Goal: Task Accomplishment & Management: Manage account settings

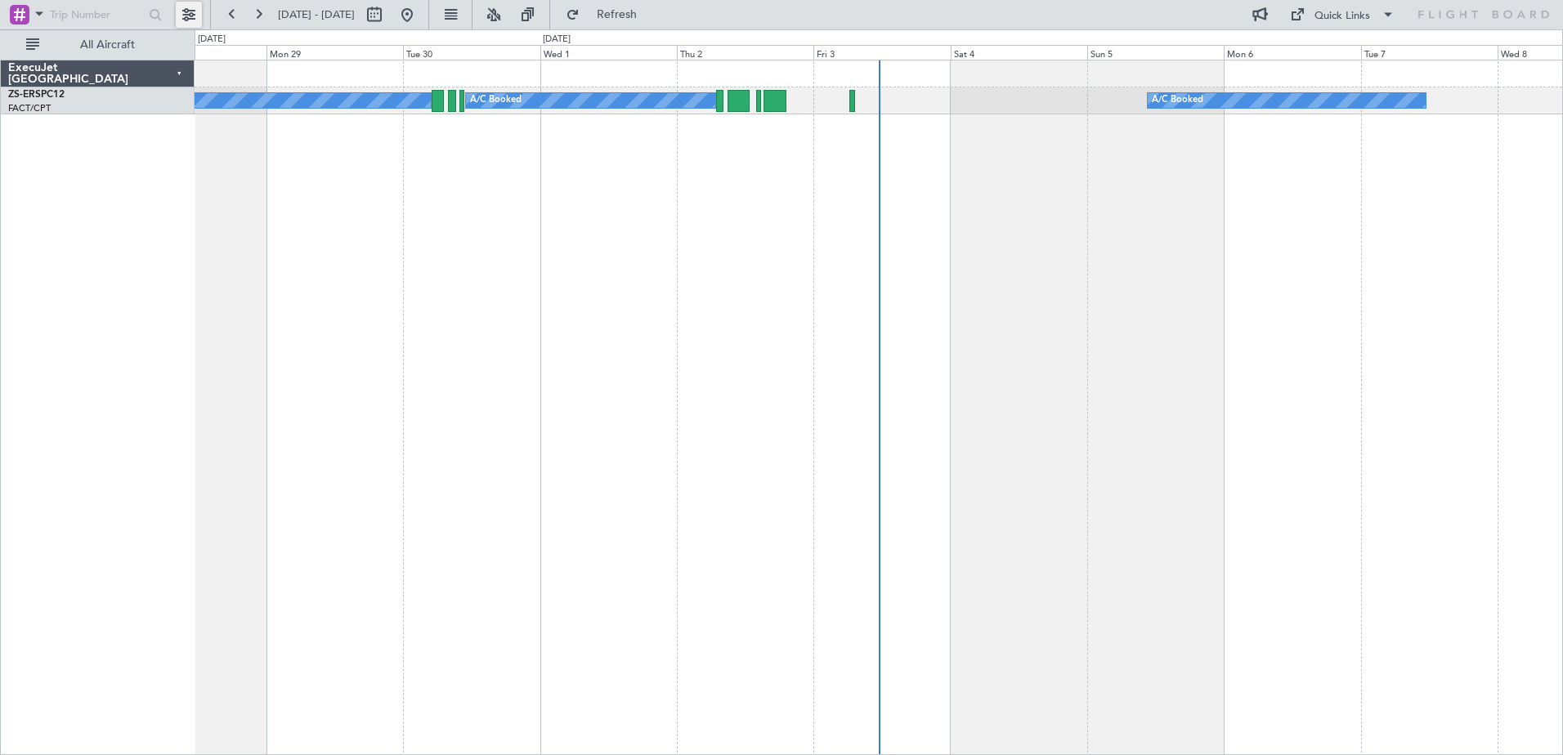
click at [194, 15] on button at bounding box center [189, 15] width 26 height 26
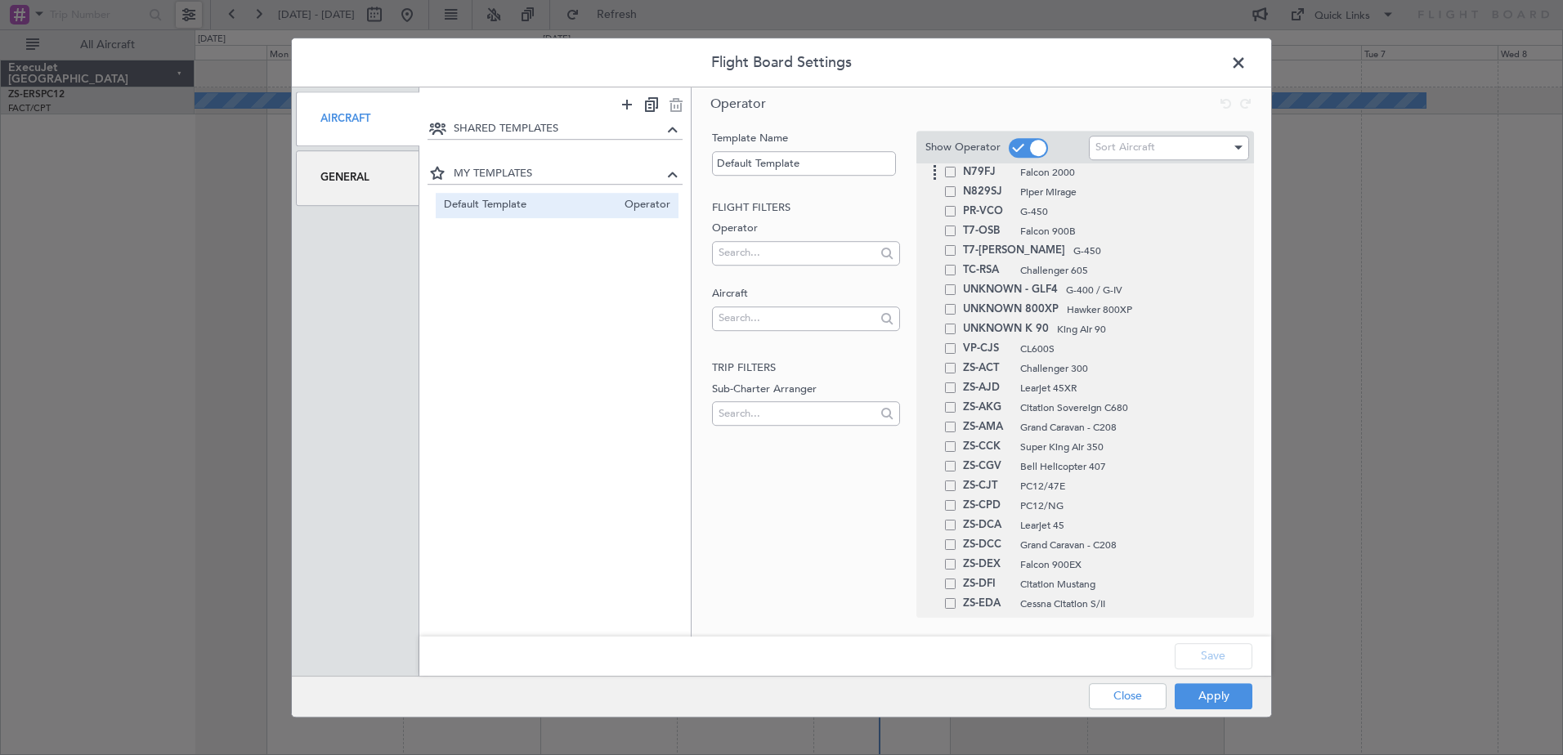
scroll to position [327, 0]
click at [949, 488] on span at bounding box center [950, 487] width 11 height 11
click at [956, 482] on input "checkbox" at bounding box center [956, 482] width 0 height 0
click at [1216, 695] on button "Apply" at bounding box center [1214, 696] width 78 height 26
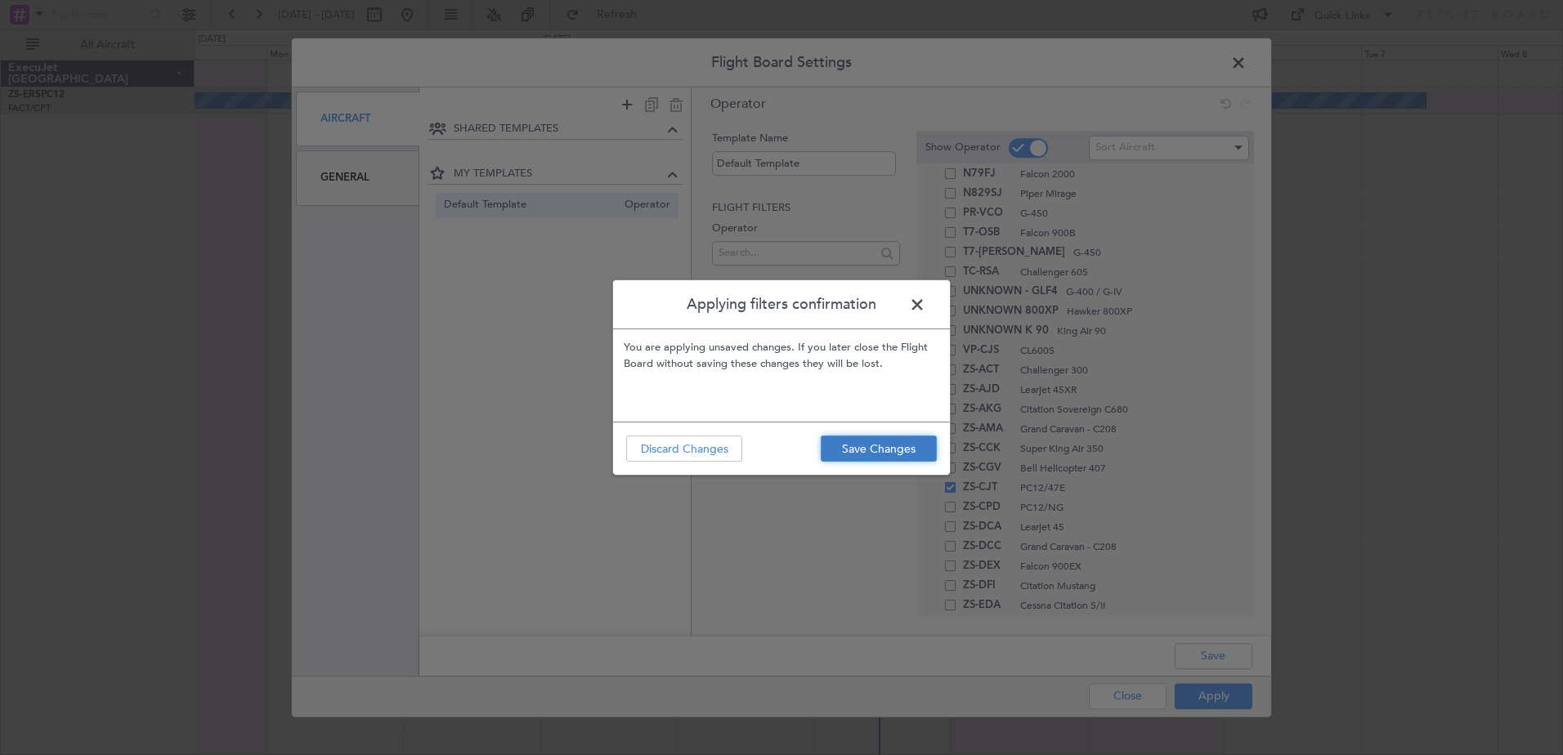
click at [850, 449] on button "Save Changes" at bounding box center [879, 449] width 116 height 26
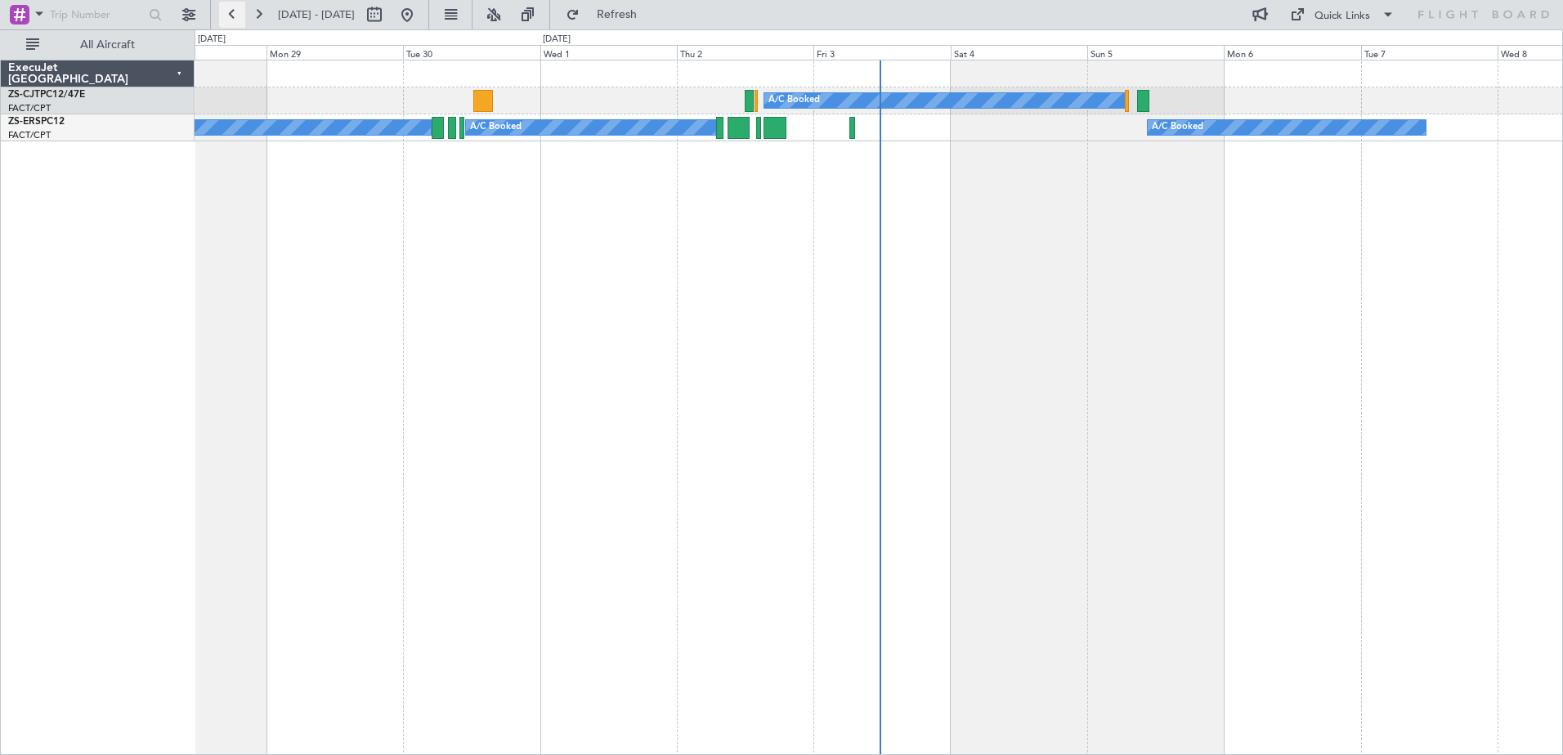
click at [224, 11] on button at bounding box center [232, 15] width 26 height 26
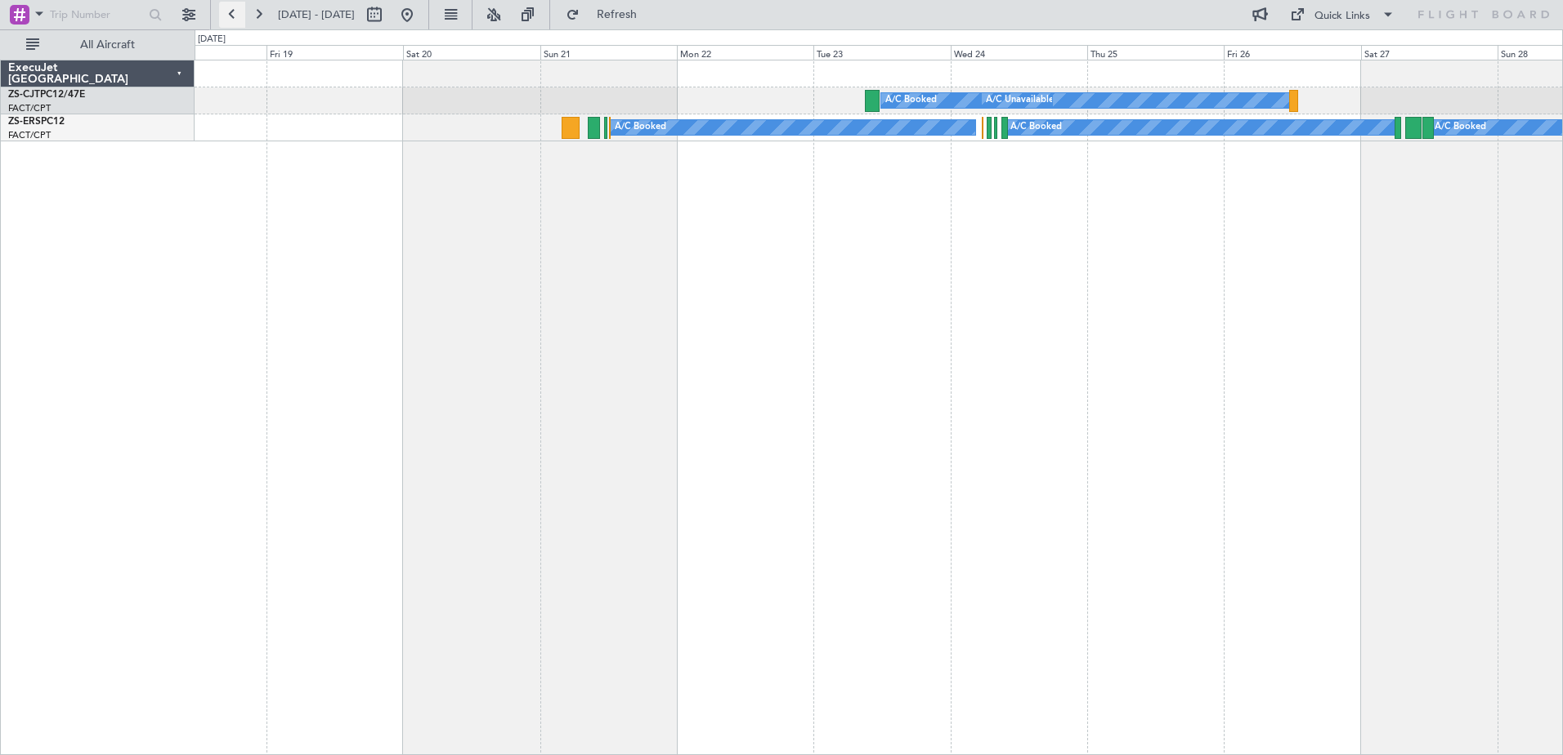
click at [224, 11] on button at bounding box center [232, 15] width 26 height 26
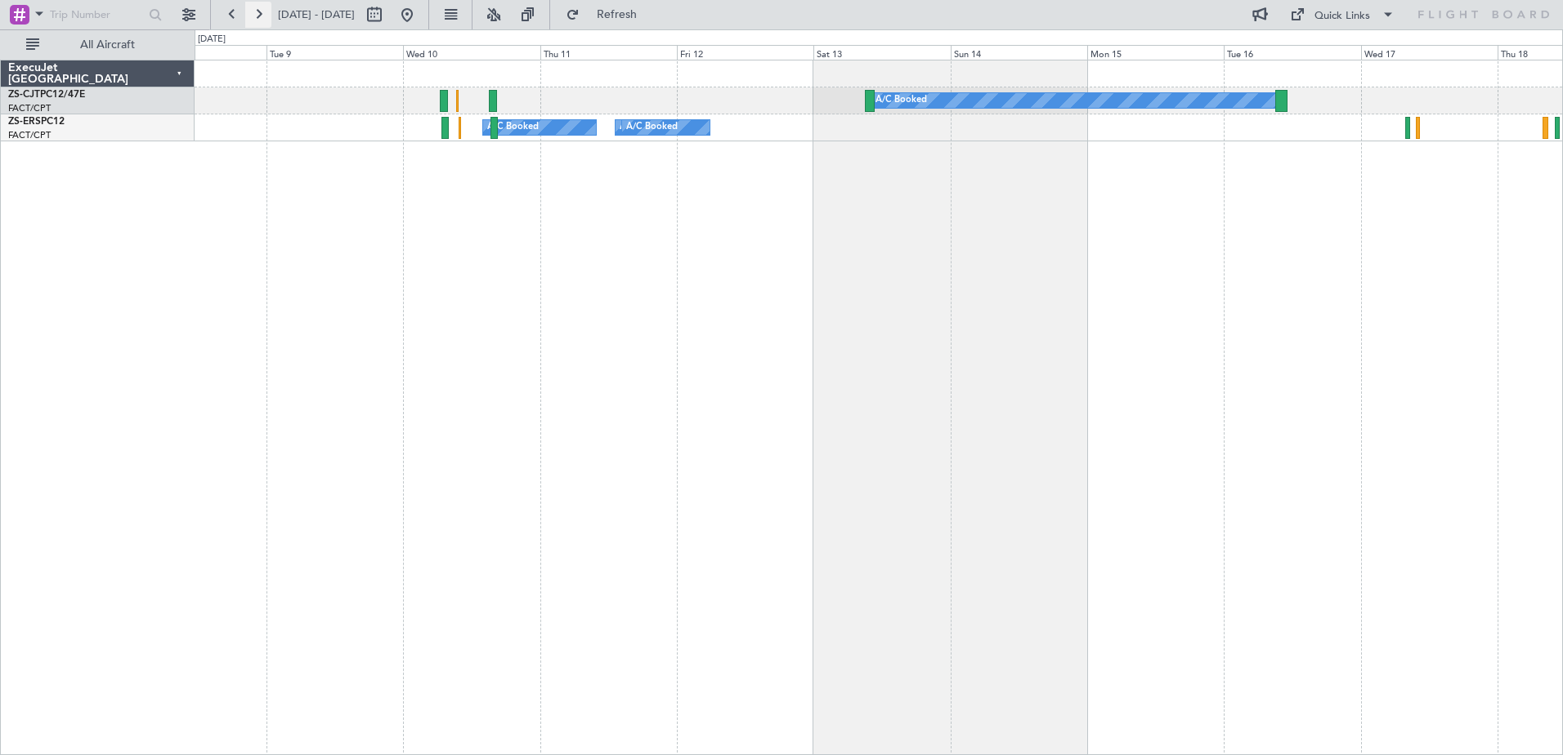
click at [260, 16] on button at bounding box center [258, 15] width 26 height 26
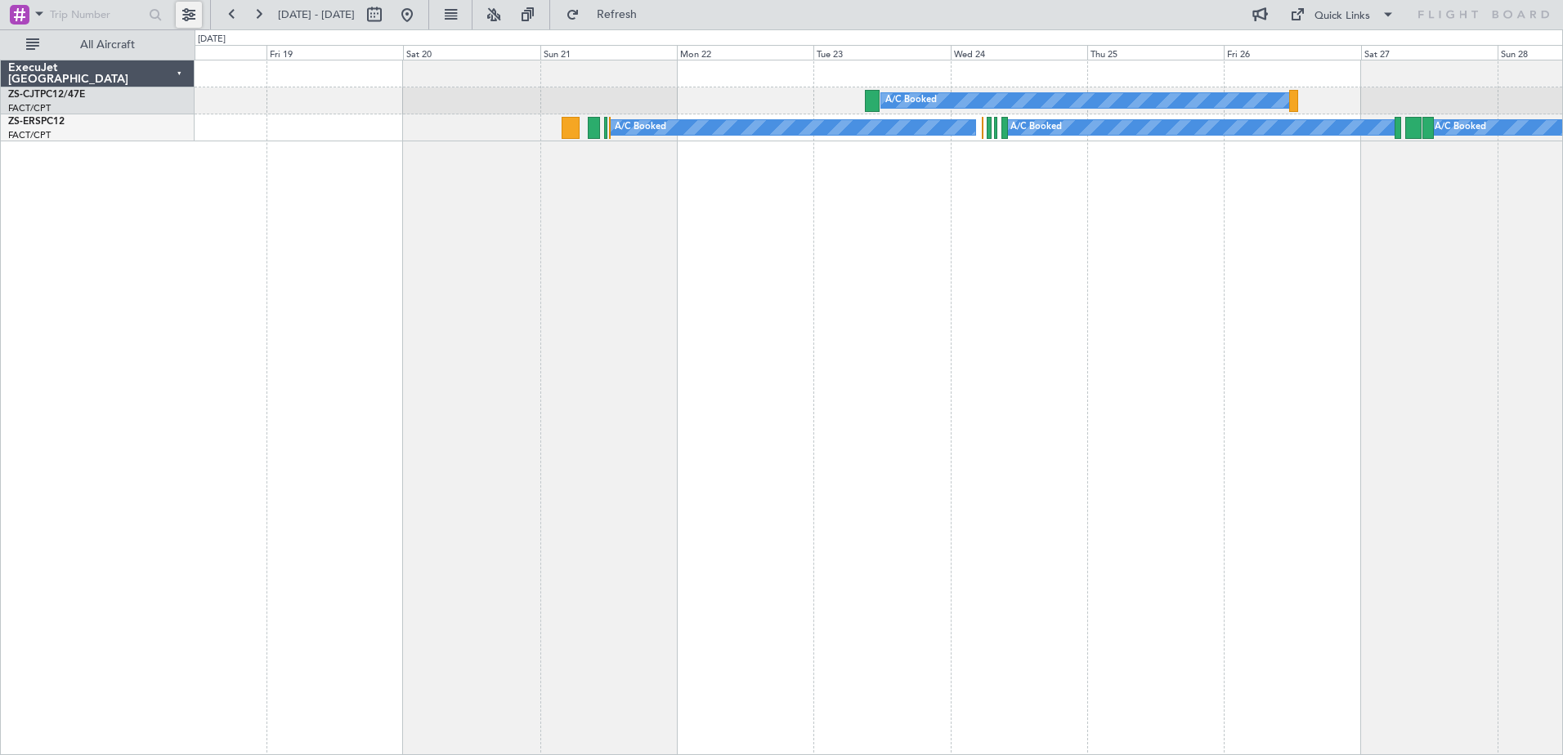
click at [184, 11] on button at bounding box center [189, 15] width 26 height 26
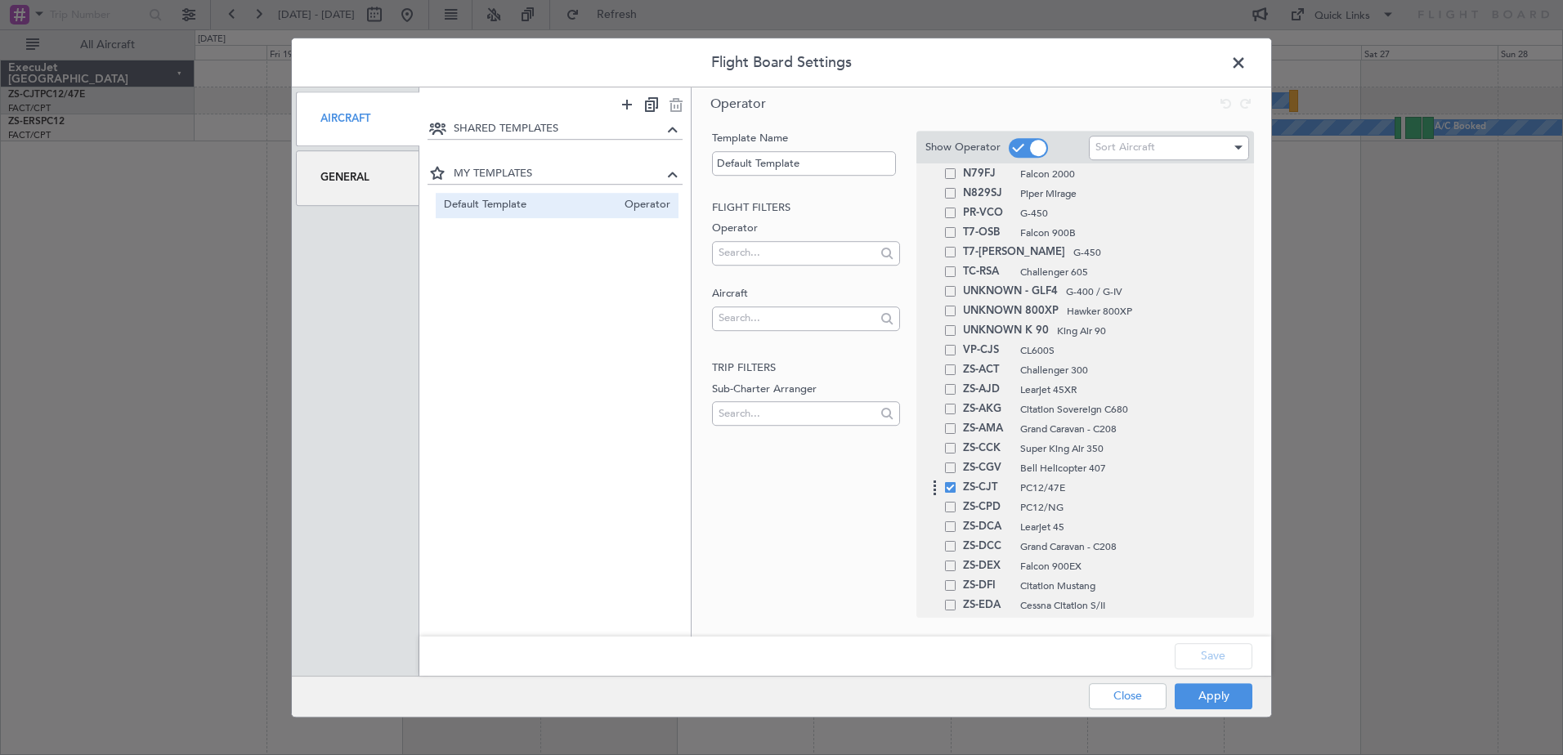
click at [948, 484] on span at bounding box center [950, 487] width 11 height 11
click at [956, 482] on input "checkbox" at bounding box center [956, 482] width 0 height 0
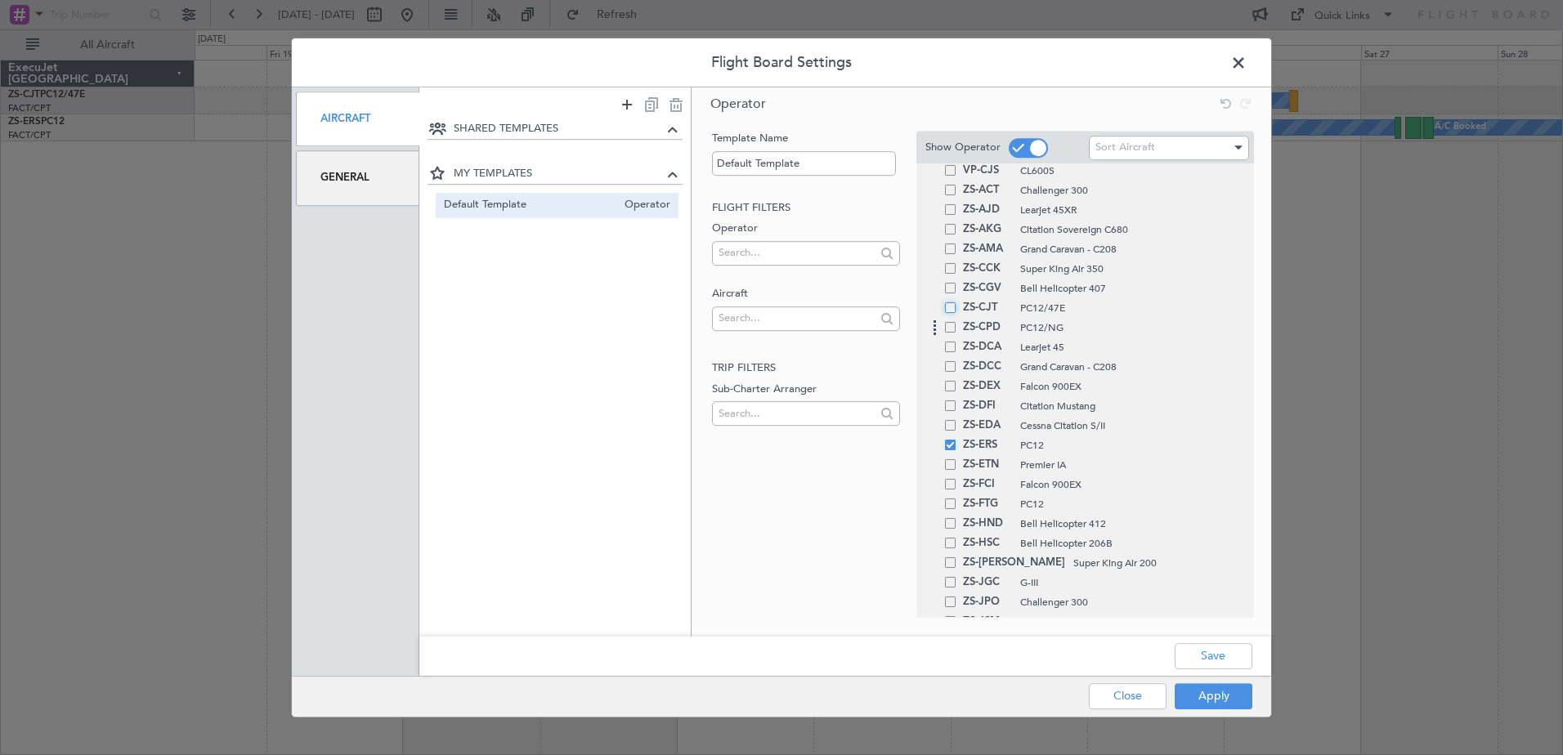
scroll to position [654, 0]
click at [950, 293] on span at bounding box center [950, 298] width 11 height 11
click at [956, 293] on input "checkbox" at bounding box center [956, 293] width 0 height 0
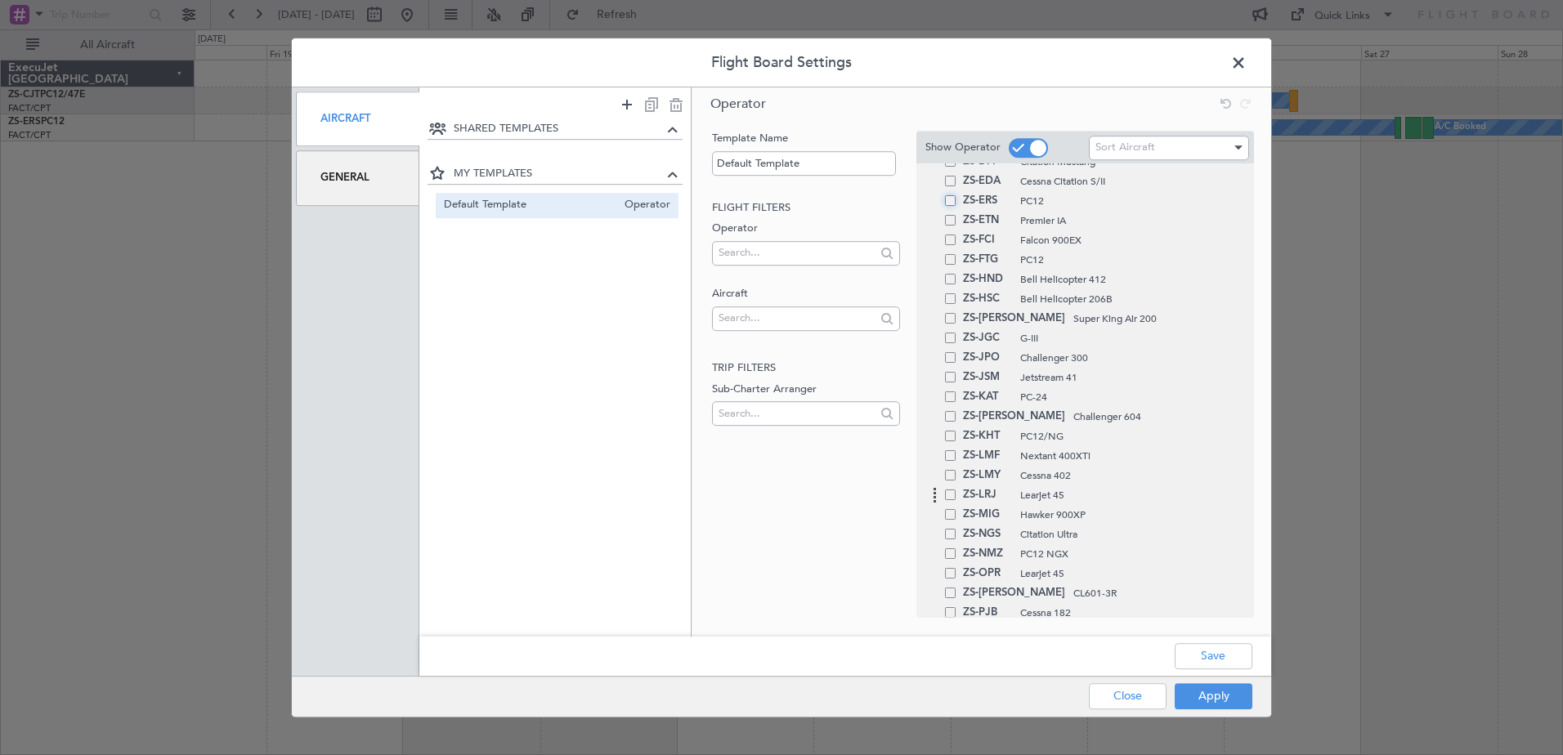
scroll to position [817, 0]
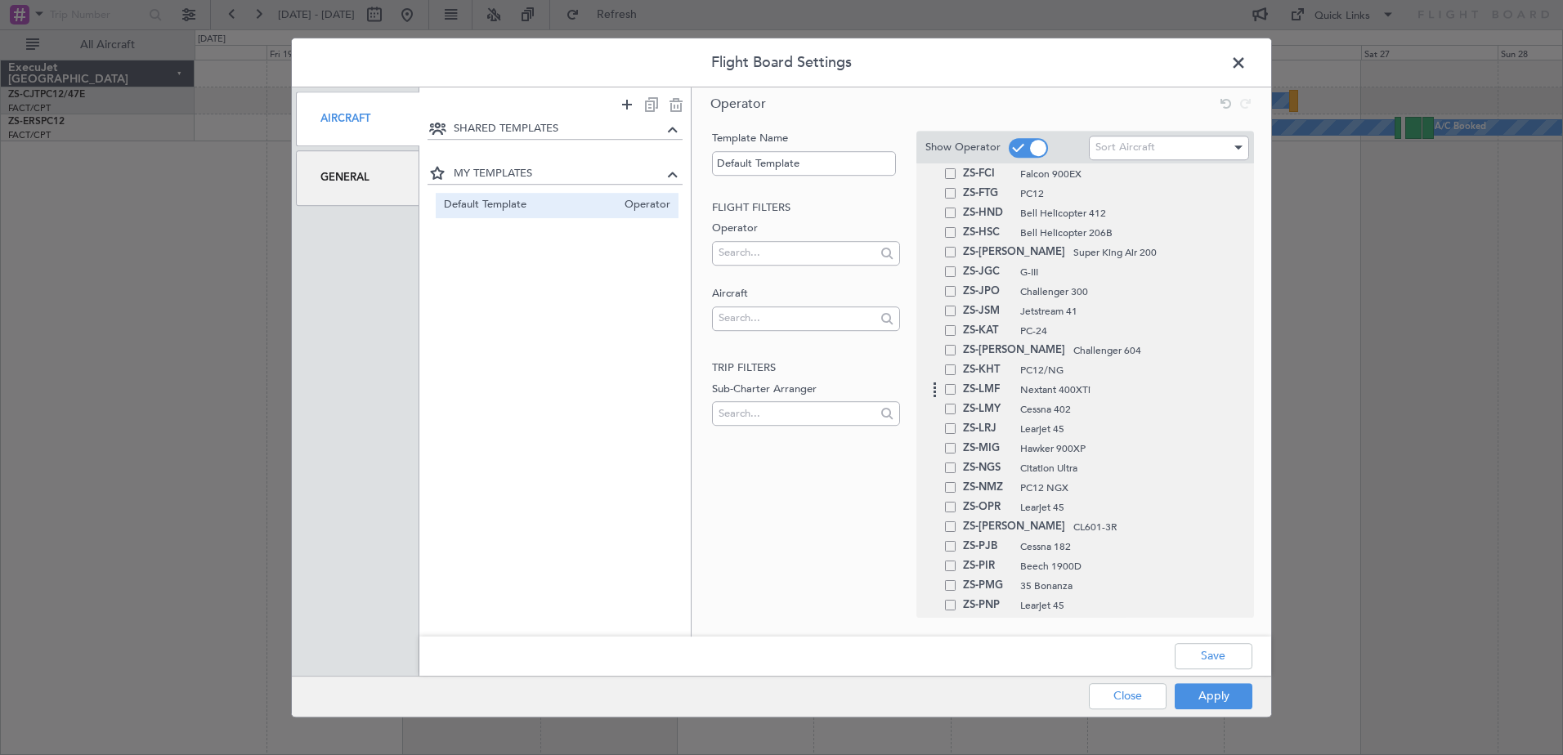
click at [952, 394] on span at bounding box center [950, 389] width 11 height 11
click at [956, 384] on input "checkbox" at bounding box center [956, 384] width 0 height 0
click at [1221, 697] on button "Apply" at bounding box center [1214, 696] width 78 height 26
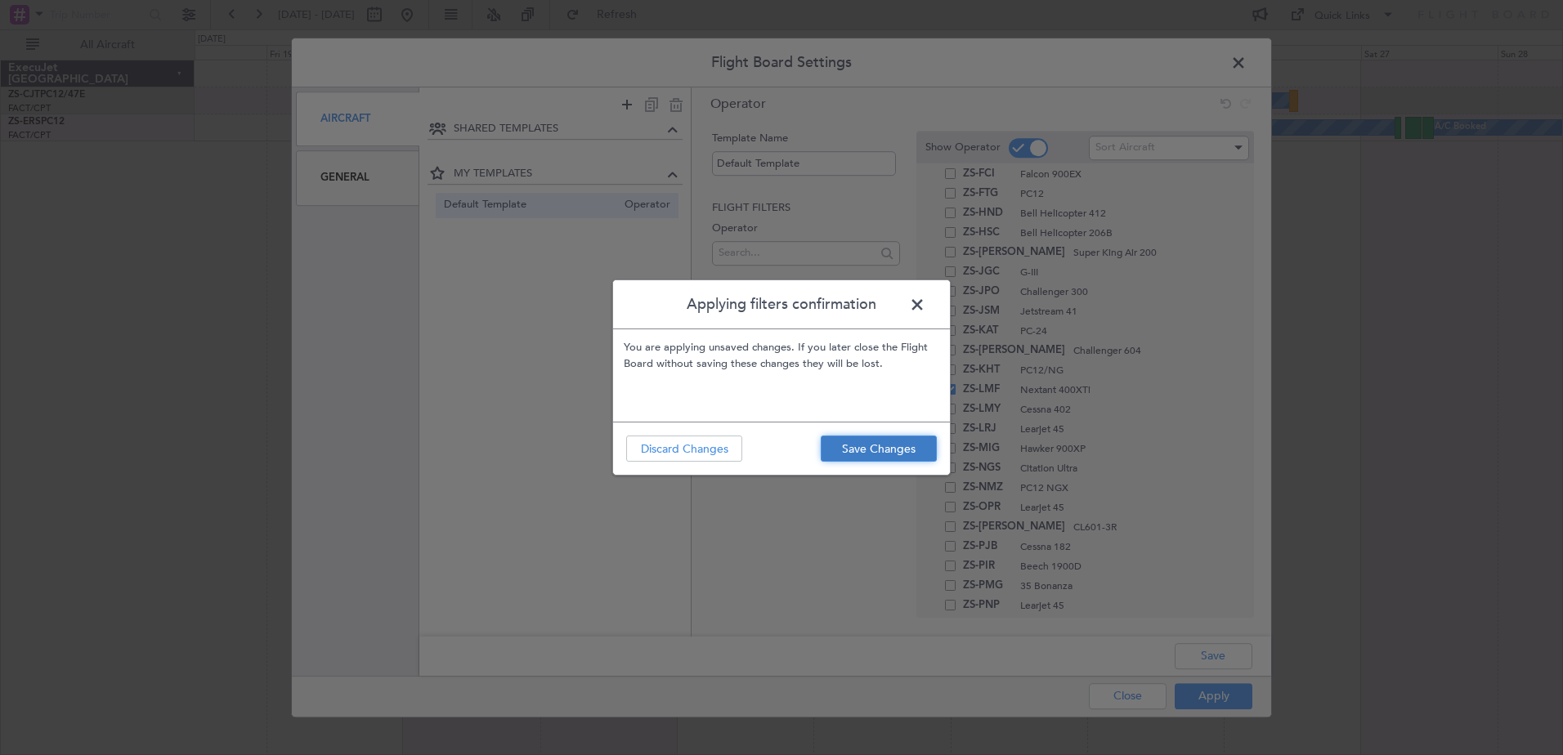
click at [898, 450] on button "Save Changes" at bounding box center [879, 449] width 116 height 26
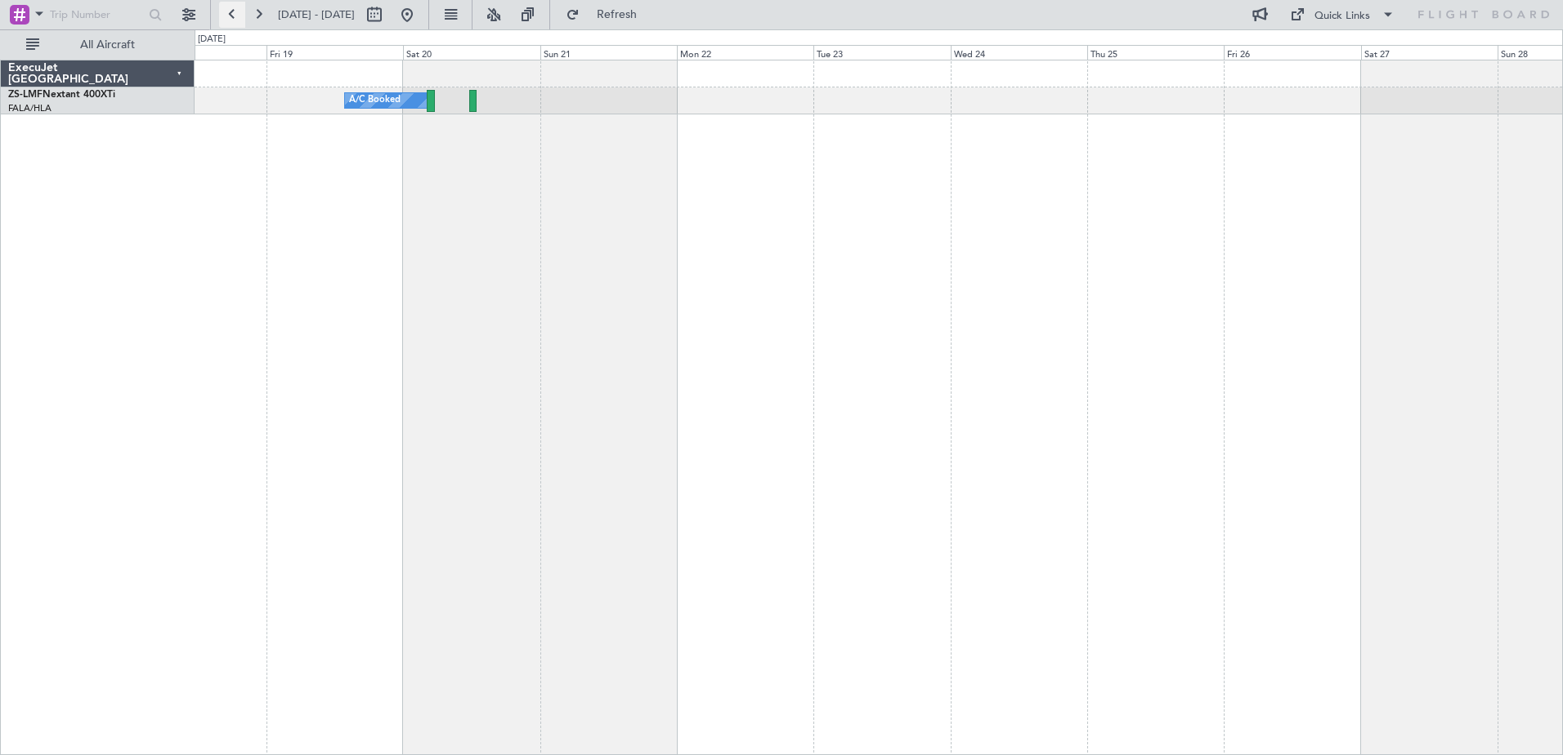
click at [232, 15] on button at bounding box center [232, 15] width 26 height 26
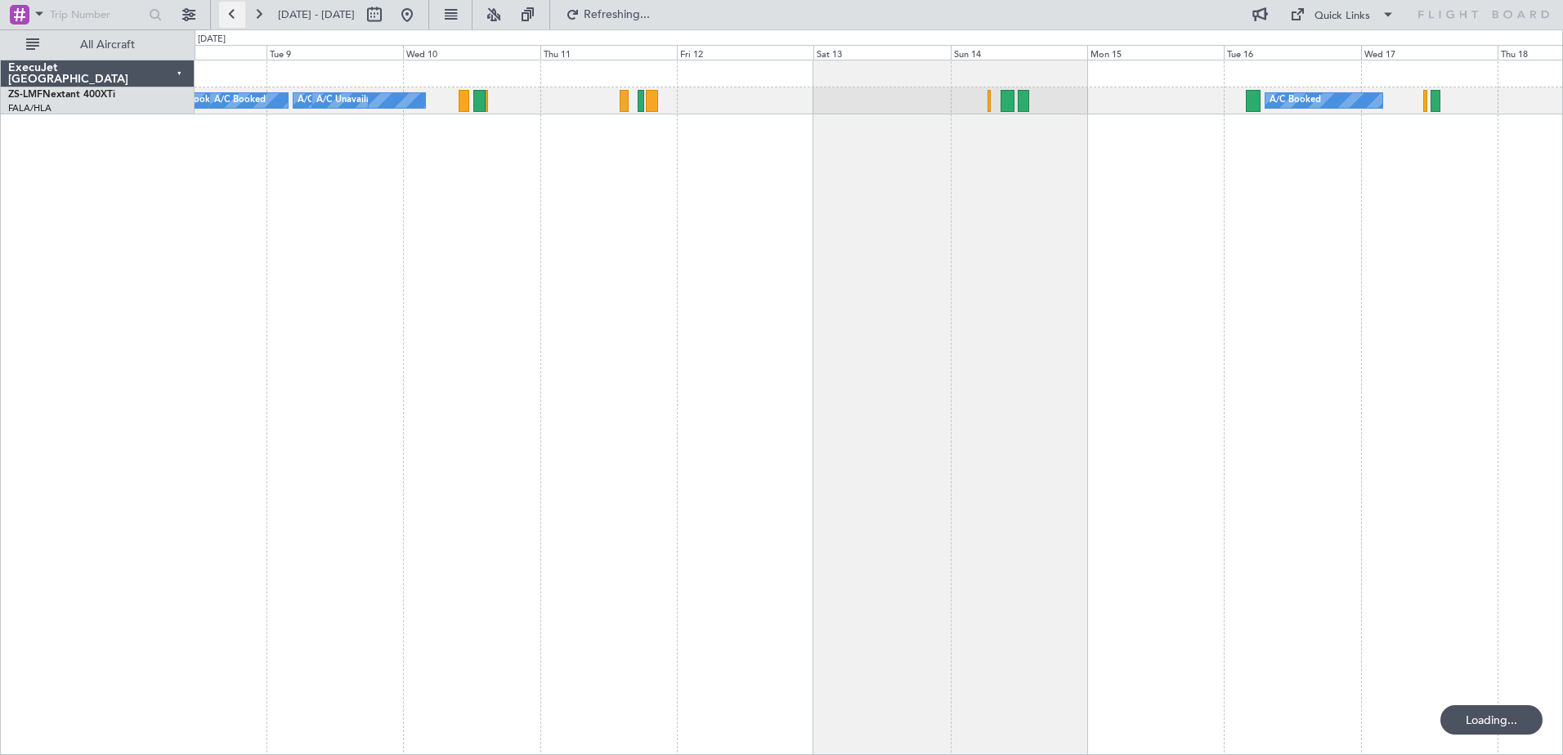
click at [232, 15] on button at bounding box center [232, 15] width 26 height 26
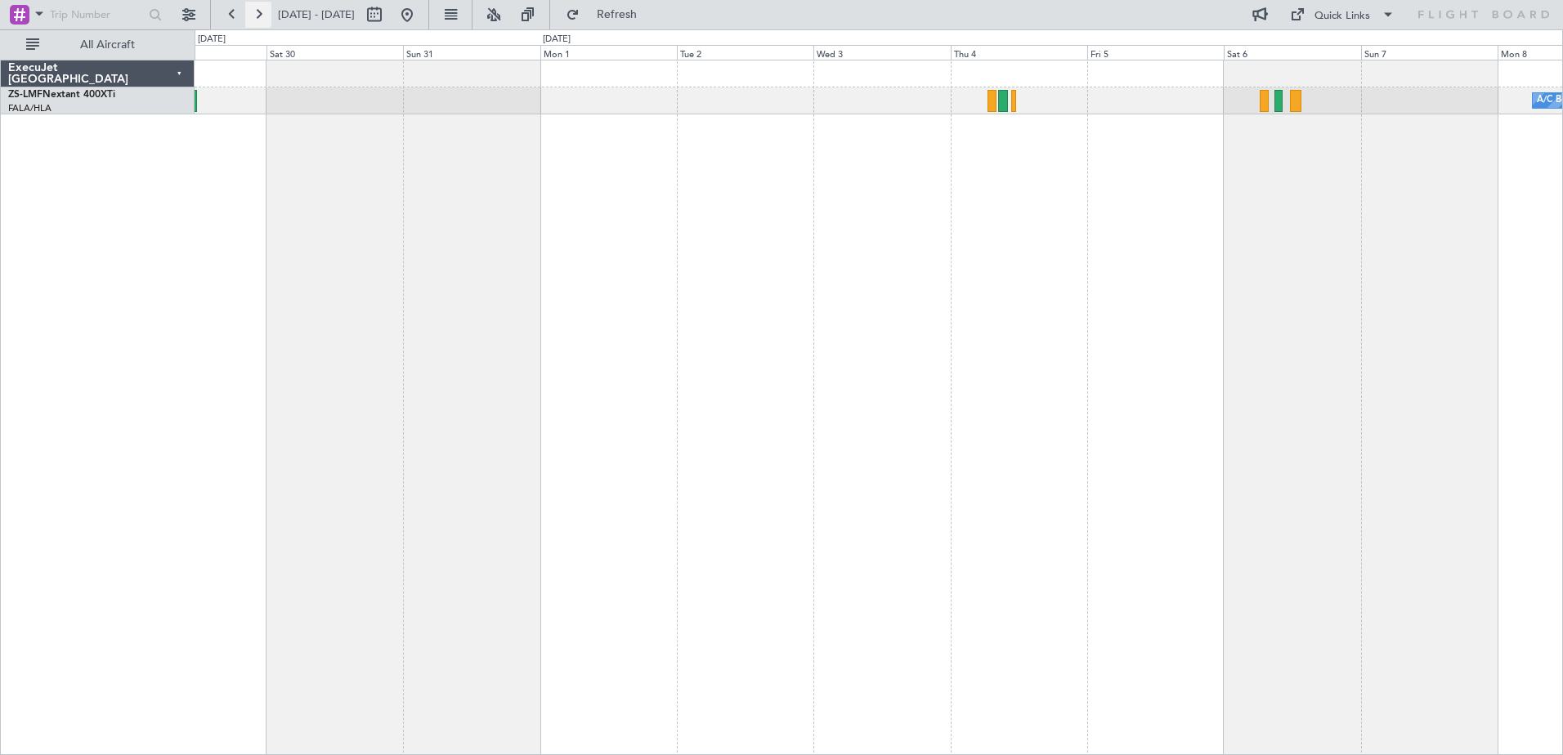
click at [255, 12] on button at bounding box center [258, 15] width 26 height 26
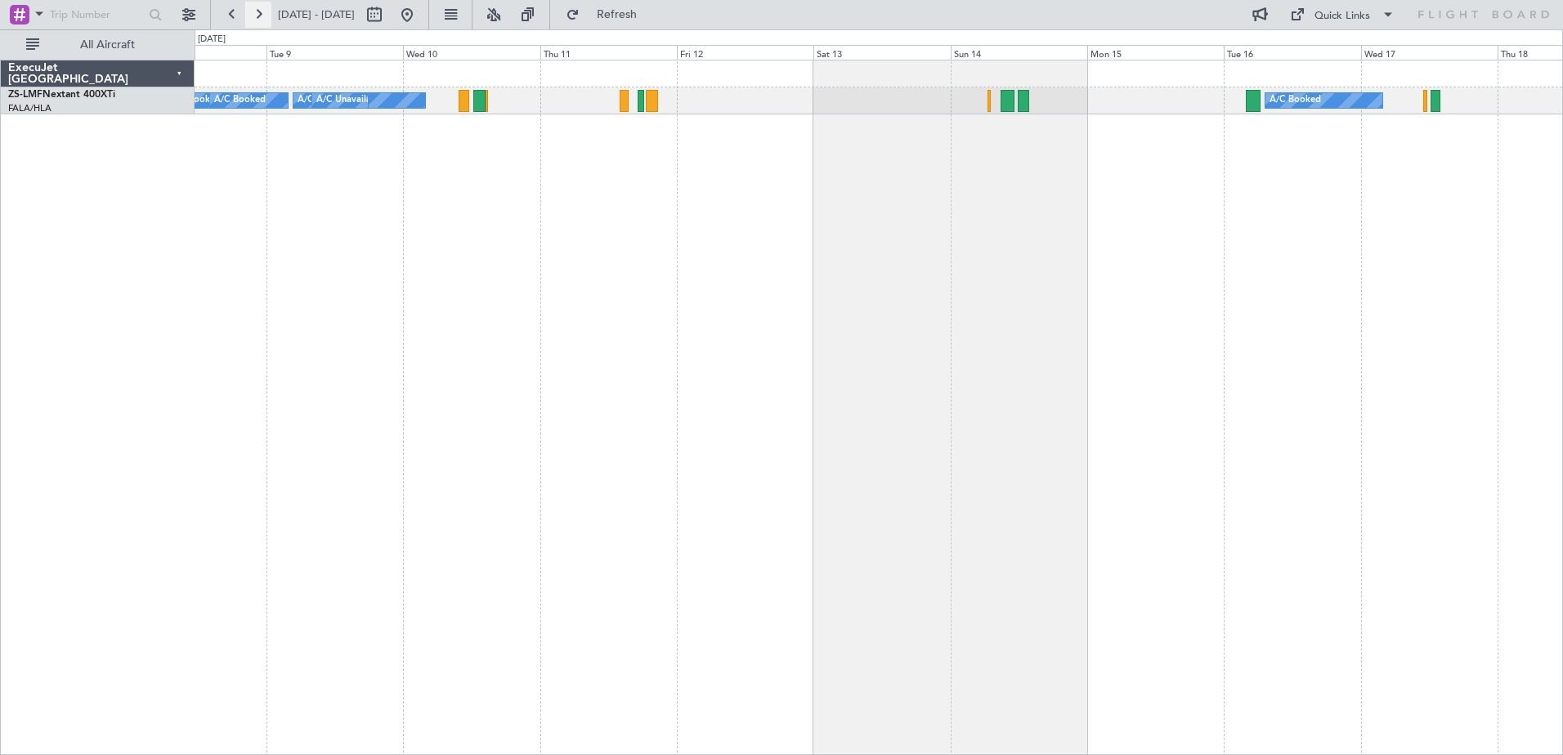
click at [262, 9] on button at bounding box center [258, 15] width 26 height 26
